Goal: Task Accomplishment & Management: Manage account settings

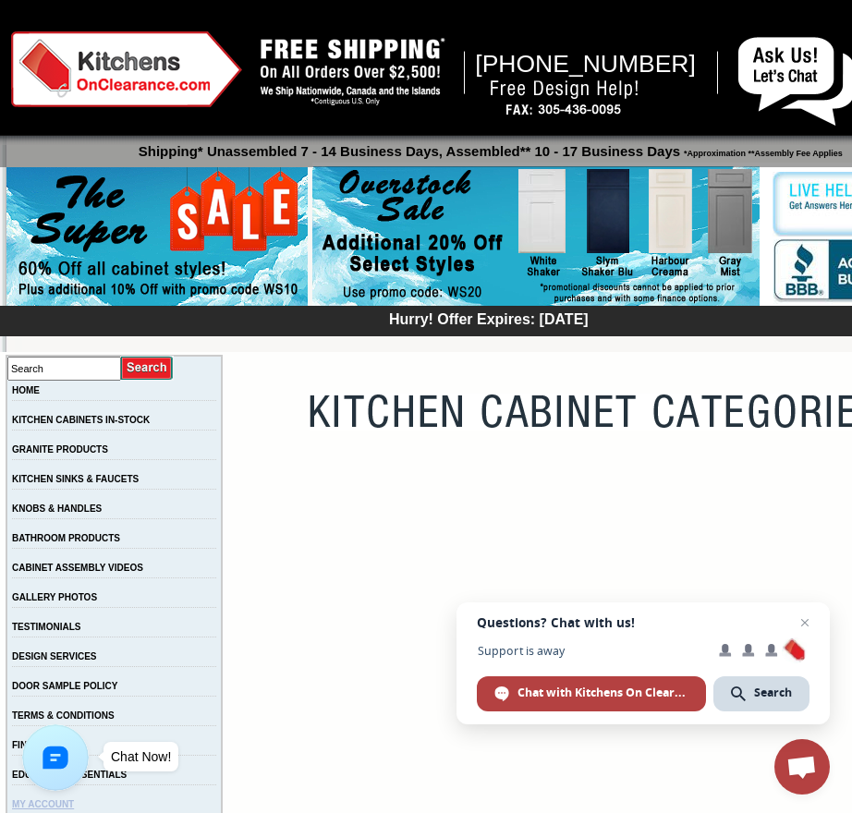
click at [60, 804] on link "MY ACCOUNT" at bounding box center [43, 804] width 62 height 10
